Goal: Communication & Community: Answer question/provide support

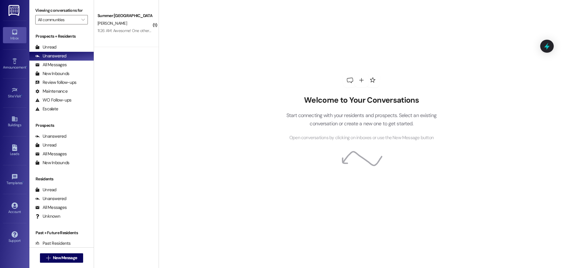
click at [71, 251] on div " New Message" at bounding box center [61, 257] width 43 height 15
click at [68, 256] on span "New Message" at bounding box center [65, 257] width 24 height 6
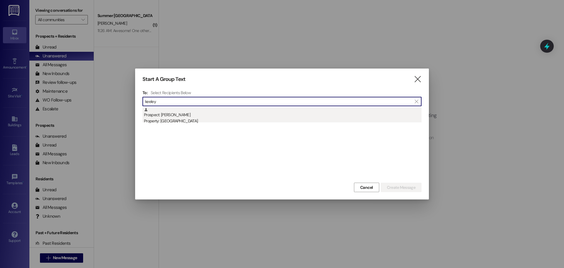
type input "keeley"
click at [260, 123] on div "Property: [GEOGRAPHIC_DATA]" at bounding box center [282, 121] width 277 height 6
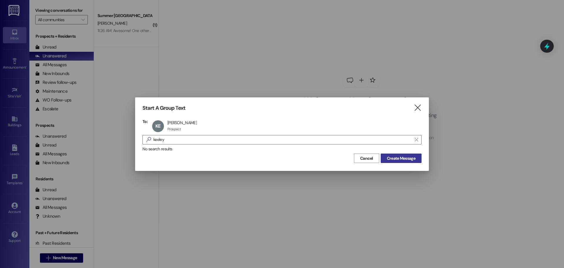
click at [418, 160] on button "Create Message" at bounding box center [401, 157] width 41 height 9
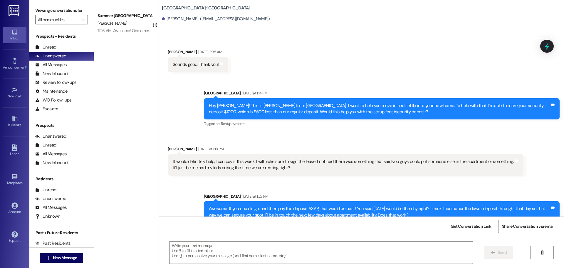
scroll to position [544, 0]
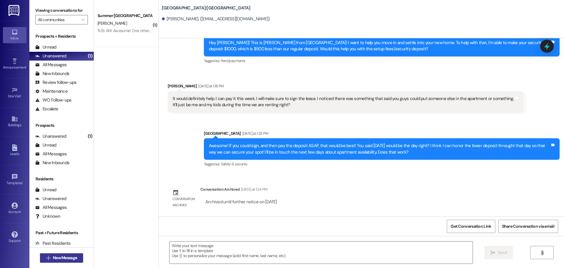
click at [58, 255] on span "New Message" at bounding box center [65, 257] width 24 height 6
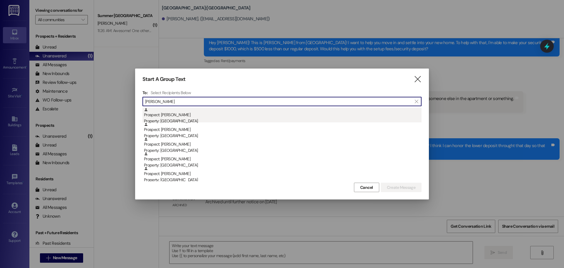
type input "ella k"
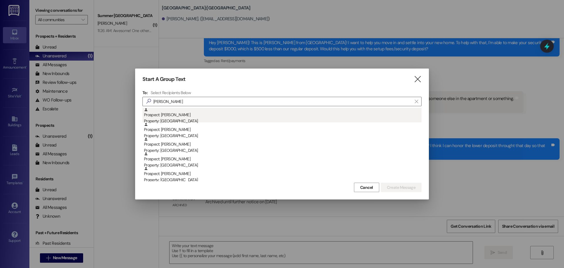
click at [196, 113] on div "Prospect: Ella Kreitlein Property: Campus Way" at bounding box center [282, 115] width 277 height 17
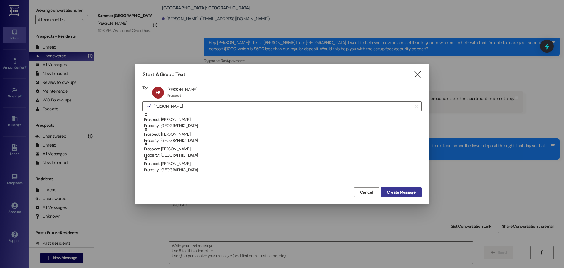
click at [398, 188] on button "Create Message" at bounding box center [401, 191] width 41 height 9
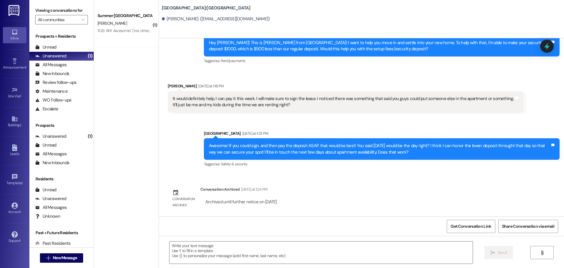
scroll to position [0, 0]
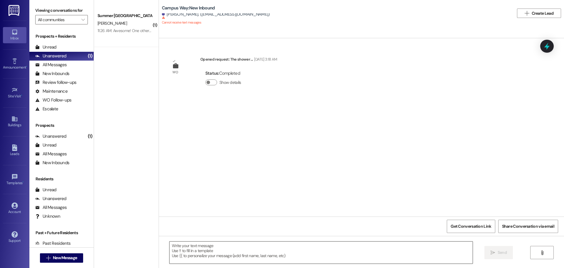
click at [321, 244] on textarea at bounding box center [320, 252] width 303 height 22
click at [58, 258] on span "New Message" at bounding box center [65, 257] width 24 height 6
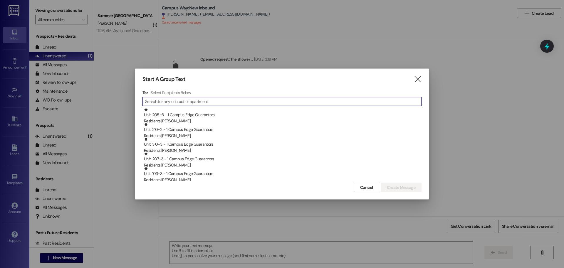
click at [420, 80] on icon "" at bounding box center [417, 79] width 8 height 6
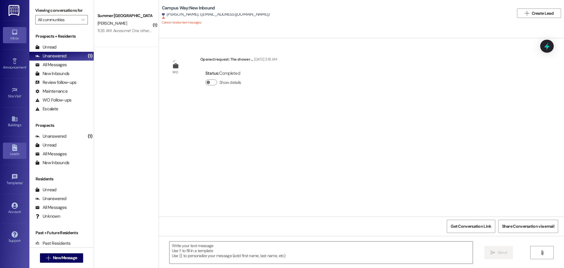
click at [21, 141] on div "Leads Go to Leads" at bounding box center [14, 150] width 23 height 29
click at [18, 148] on link "Leads" at bounding box center [14, 150] width 23 height 16
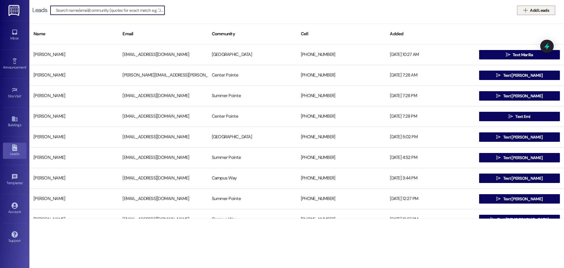
click at [547, 14] on button " Add Leads" at bounding box center [536, 10] width 38 height 9
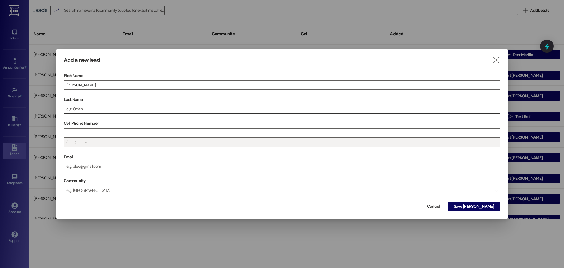
click at [76, 104] on div at bounding box center [282, 108] width 436 height 9
click at [76, 106] on input "Last Name" at bounding box center [282, 108] width 436 height 9
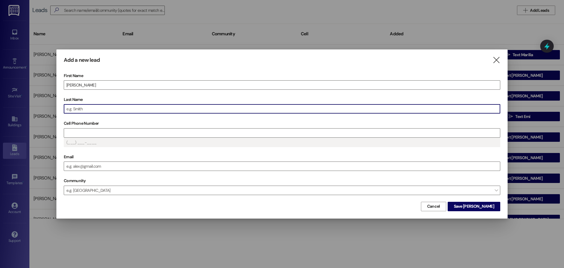
click at [76, 106] on input "Last Name" at bounding box center [282, 108] width 436 height 9
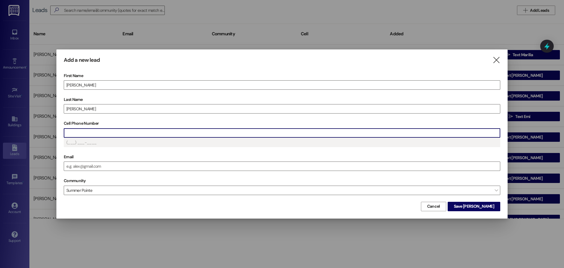
click at [83, 129] on input "Cell Phone Number" at bounding box center [282, 132] width 436 height 9
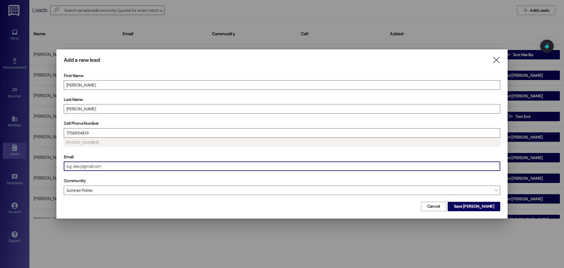
click at [89, 165] on input "Email" at bounding box center [282, 165] width 436 height 9
click at [80, 165] on input "Email" at bounding box center [282, 165] width 436 height 9
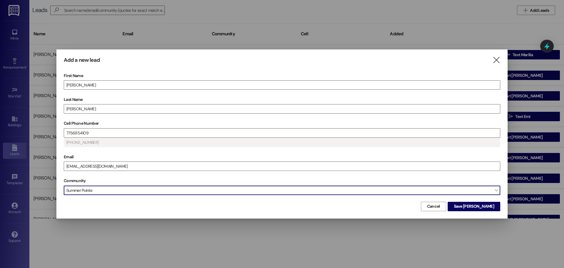
click at [147, 189] on span "Summer Pointe" at bounding box center [282, 189] width 436 height 9
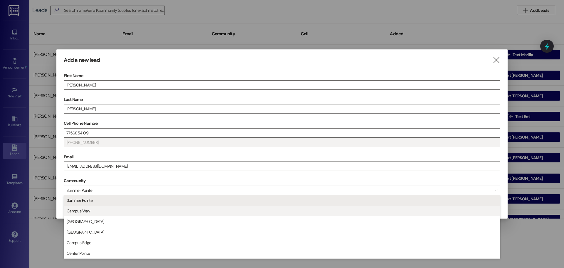
click at [108, 213] on span "Campus Way" at bounding box center [281, 211] width 431 height 10
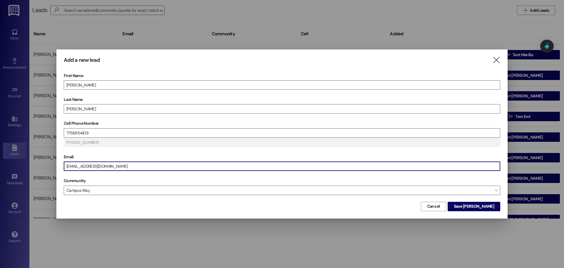
click at [493, 211] on div "Add a new lead  First Name Ella Last Name Kreitlein Cell Phone Number 77568541…" at bounding box center [281, 133] width 451 height 169
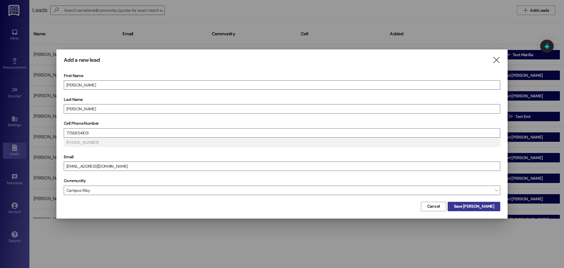
click at [491, 207] on span "Save Ella" at bounding box center [474, 206] width 40 height 6
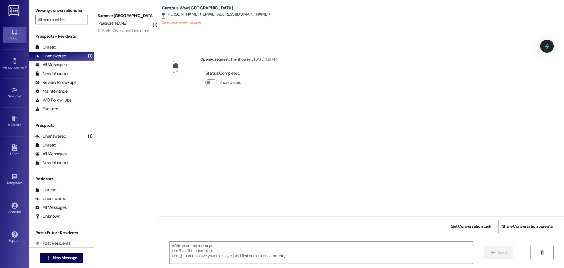
drag, startPoint x: 204, startPoint y: 199, endPoint x: 350, endPoint y: 154, distance: 153.1
click at [353, 152] on div "WO Opened request: The shower ... May 02, 2025 at 3:18 AM Status : Completed Sh…" at bounding box center [361, 127] width 405 height 178
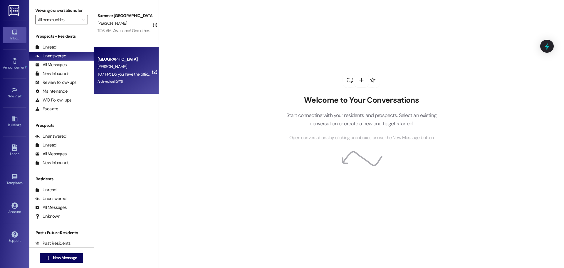
click at [119, 61] on div "[GEOGRAPHIC_DATA]" at bounding box center [124, 59] width 54 height 6
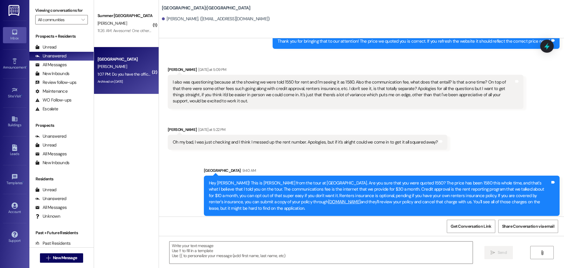
scroll to position [1587, 0]
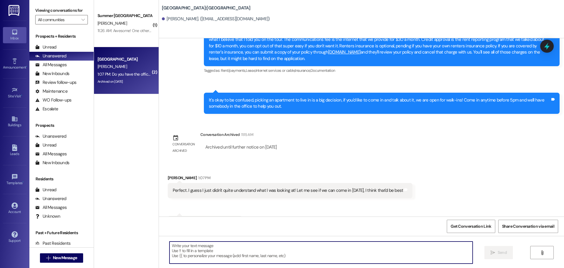
click at [235, 246] on textarea at bounding box center [320, 252] width 303 height 22
type textarea "That works for me! [STREET_ADDRESS]"
click at [507, 249] on span "Send" at bounding box center [501, 252] width 11 height 6
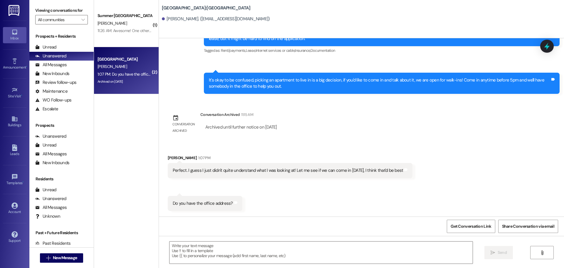
scroll to position [1628, 0]
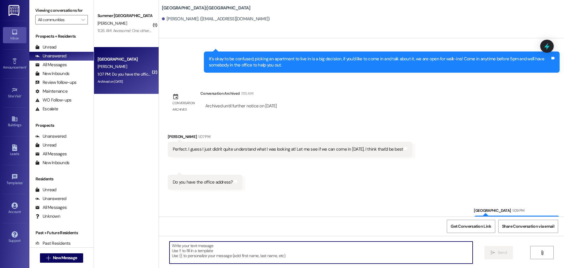
click at [292, 243] on textarea at bounding box center [320, 252] width 303 height 22
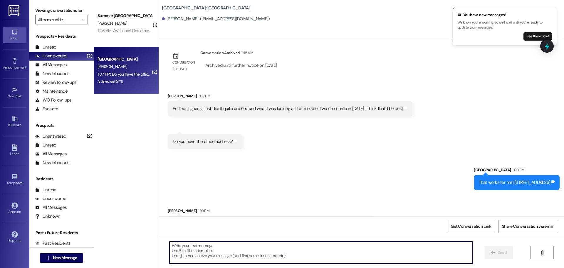
click at [234, 246] on textarea at bounding box center [320, 252] width 303 height 22
type textarea "Sounds good! I'll see you soon!"
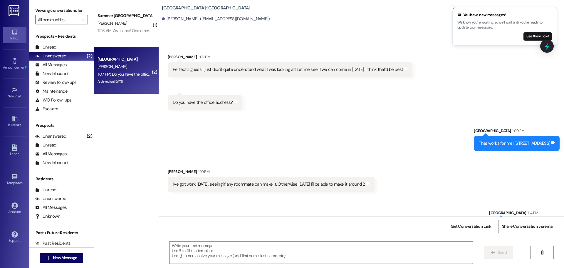
scroll to position [1710, 0]
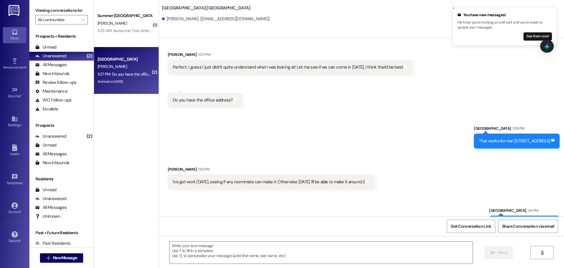
click at [532, 32] on div "You have new messages! We know you're working, so we'll wait until you're ready…" at bounding box center [504, 26] width 95 height 28
click at [534, 35] on button "See them now!" at bounding box center [537, 36] width 28 height 8
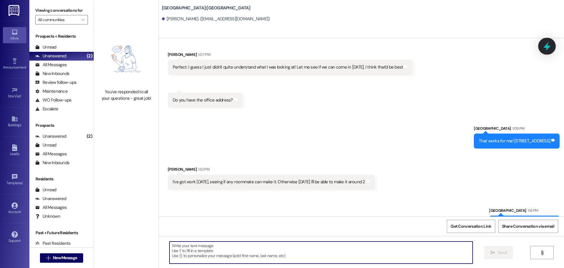
click at [552, 43] on div at bounding box center [547, 46] width 18 height 17
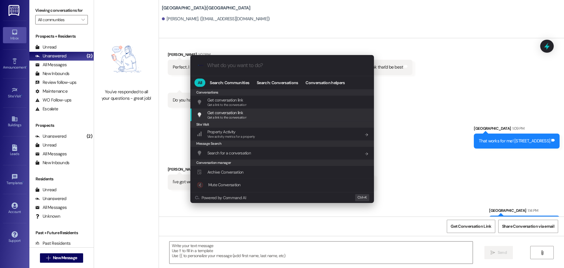
scroll to position [256, 0]
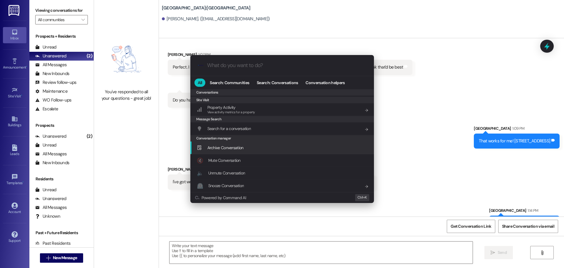
click at [242, 146] on span "Archive Conversation" at bounding box center [225, 147] width 36 height 5
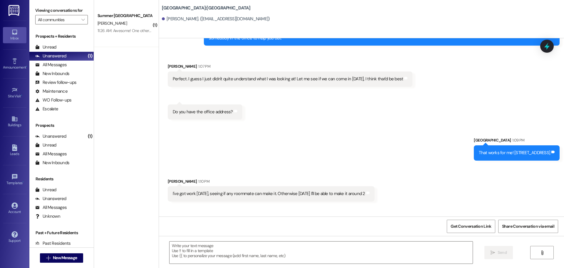
scroll to position [1710, 0]
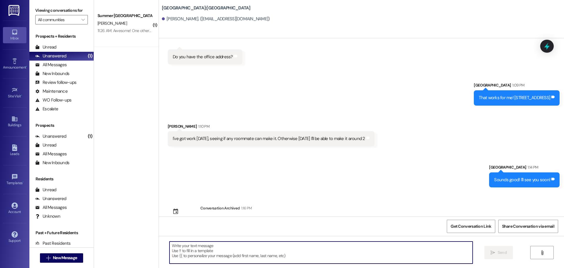
click at [287, 253] on textarea at bounding box center [320, 252] width 303 height 22
click at [222, 258] on textarea at bounding box center [320, 252] width 303 height 22
click at [56, 258] on span "New Message" at bounding box center [65, 257] width 24 height 6
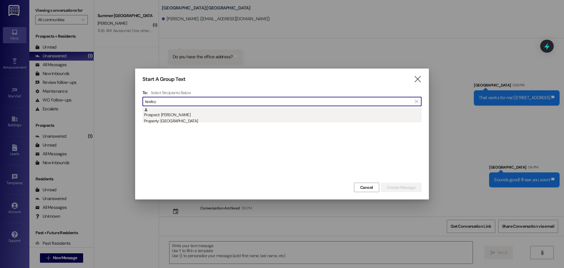
type input "keeley"
click at [244, 120] on div "Property: [GEOGRAPHIC_DATA]" at bounding box center [282, 121] width 277 height 6
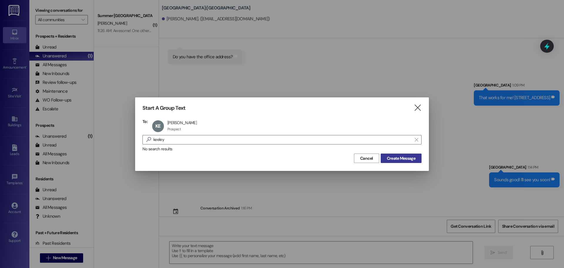
click at [405, 154] on button "Create Message" at bounding box center [401, 157] width 41 height 9
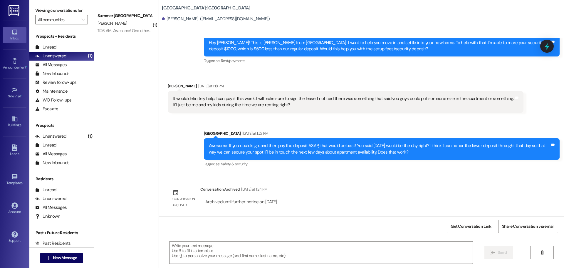
scroll to position [544, 0]
